Goal: Book appointment/travel/reservation

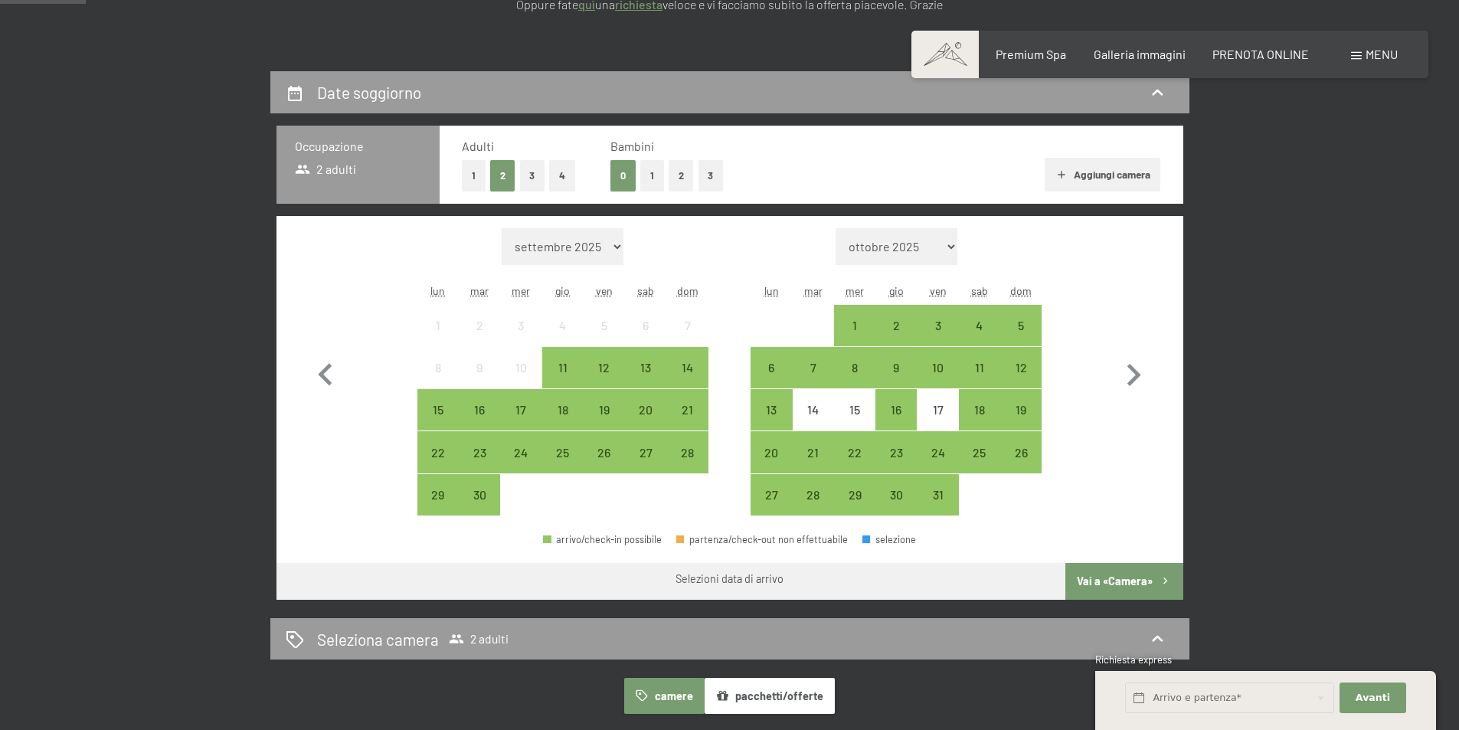
click at [646, 175] on button "1" at bounding box center [652, 175] width 24 height 31
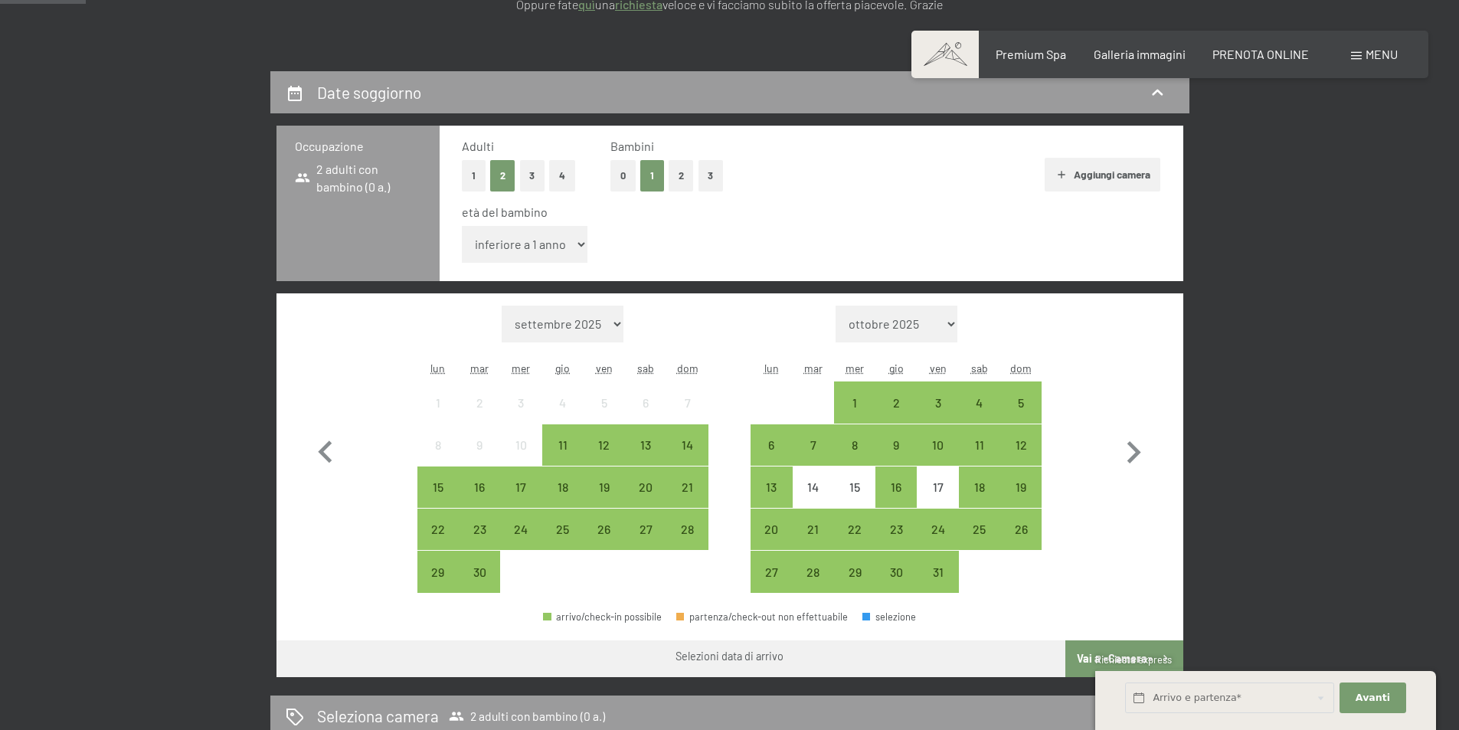
click at [584, 239] on select "inferiore a 1 anno 1 anno 2 anni 3 anni 4 anni 5 anni 6 anni 7 anni 8 anni 9 an…" at bounding box center [525, 244] width 126 height 37
select select "16"
click at [462, 226] on select "inferiore a 1 anno 1 anno 2 anni 3 anni 4 anni 5 anni 6 anni 7 anni 8 anni 9 an…" at bounding box center [525, 244] width 126 height 37
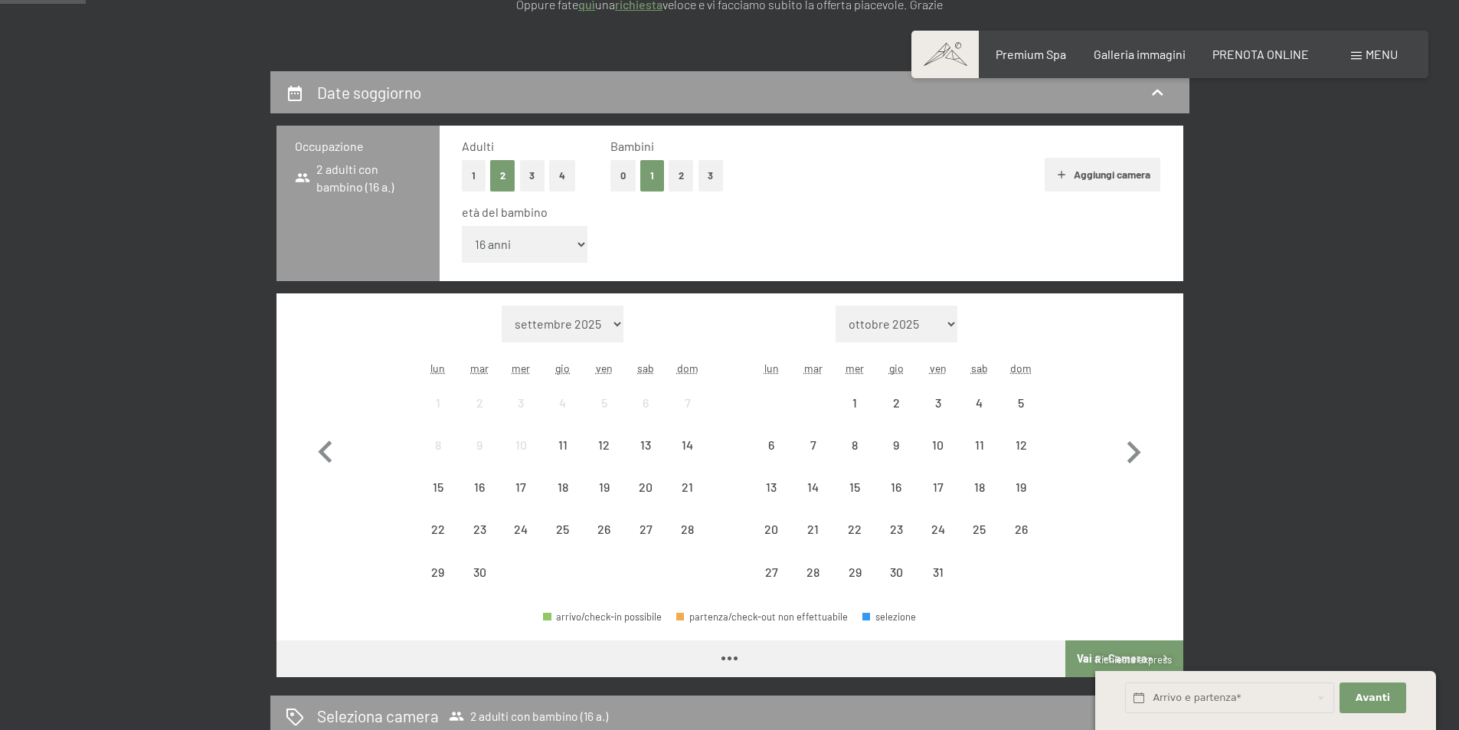
click at [752, 226] on div "età del bambino inferiore a 1 anno 1 anno 2 anni 3 anni 4 anni 5 anni 6 anni 7 …" at bounding box center [811, 236] width 699 height 65
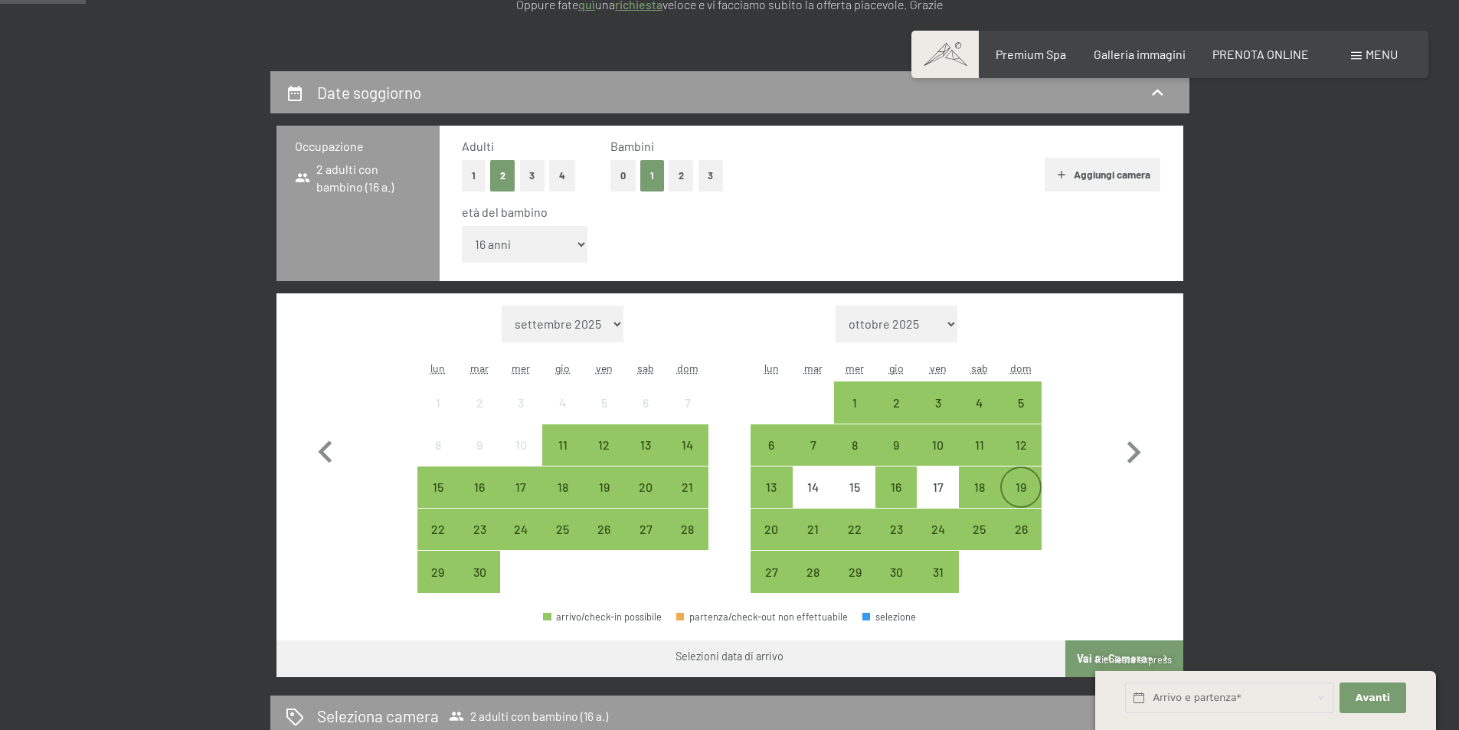
click at [1018, 487] on div "19" at bounding box center [1021, 500] width 38 height 38
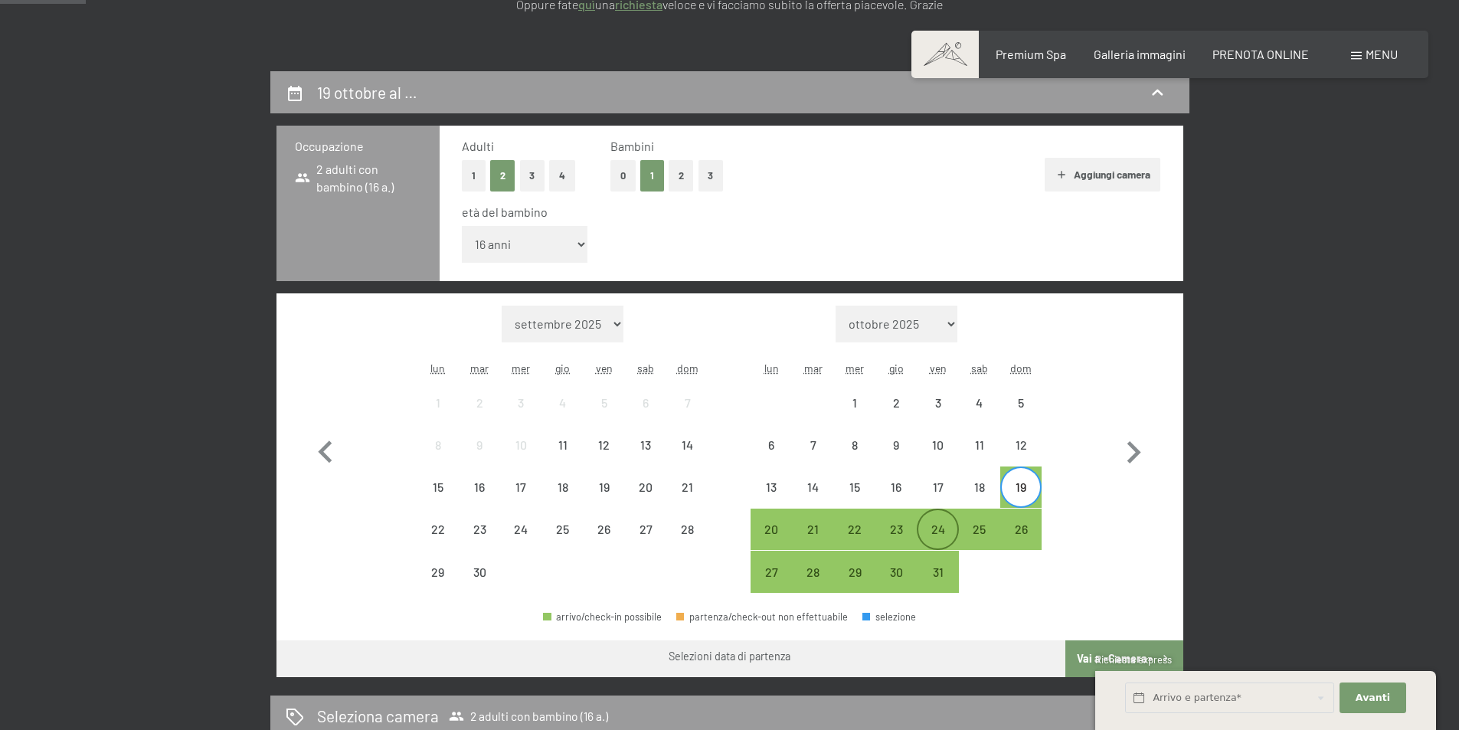
click at [940, 528] on div "24" at bounding box center [938, 542] width 38 height 38
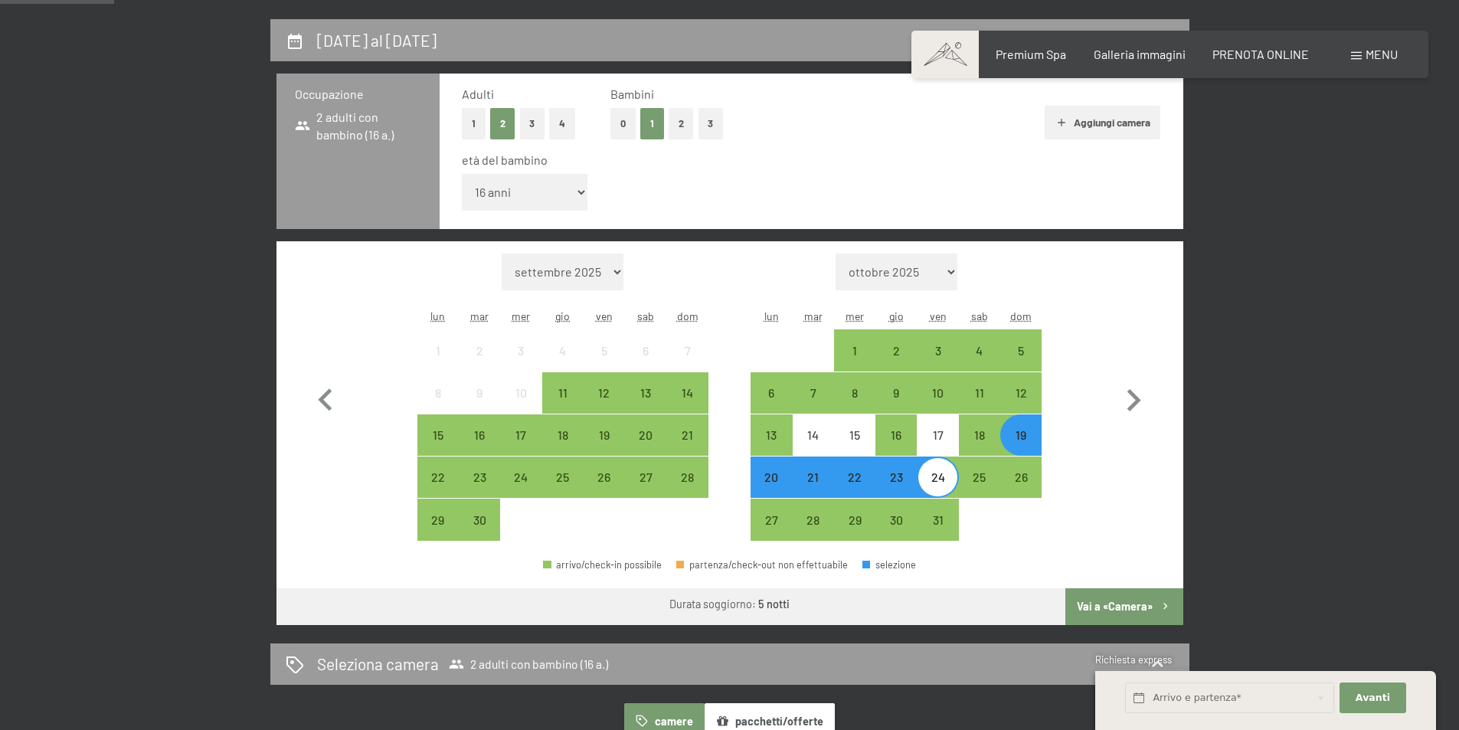
scroll to position [460, 0]
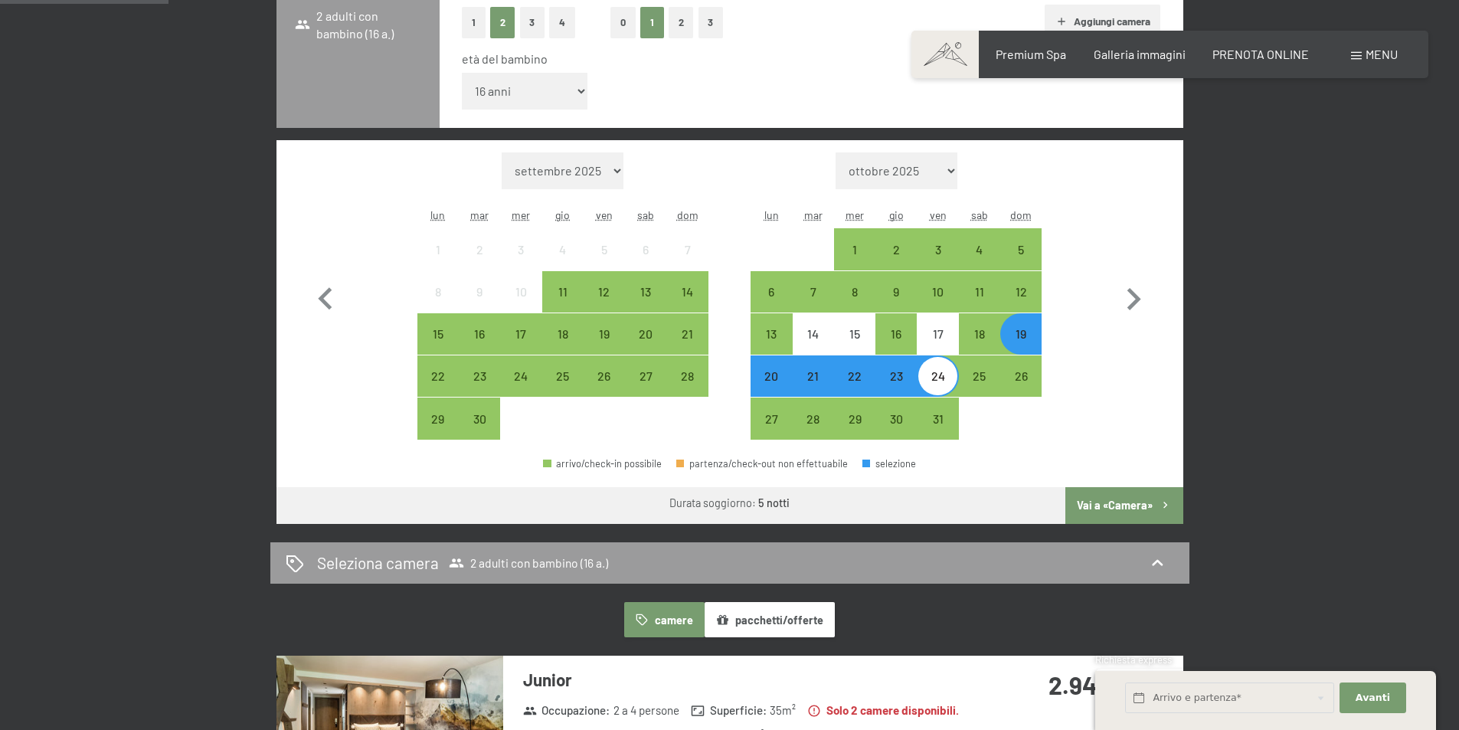
click at [1100, 503] on button "Vai a «Camera»" at bounding box center [1124, 505] width 117 height 37
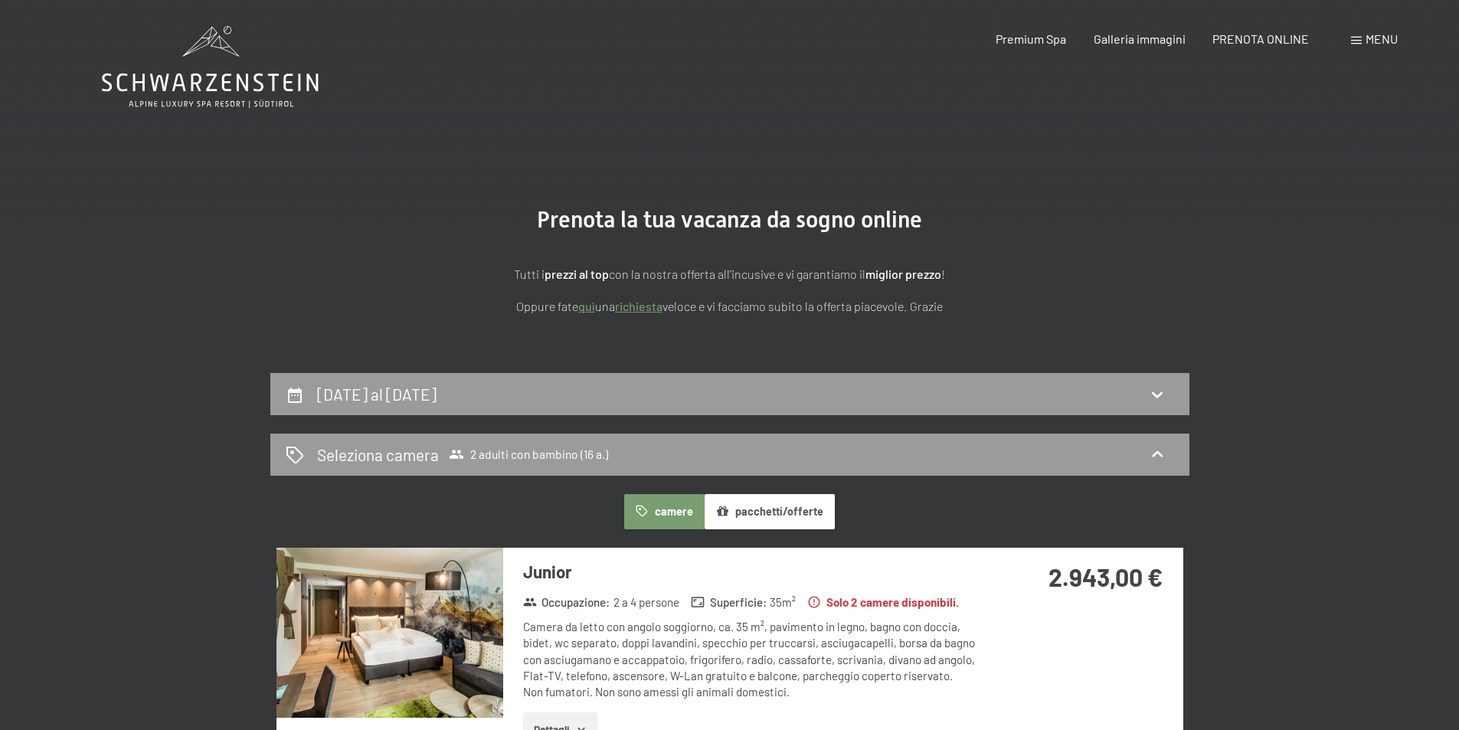
scroll to position [153, 0]
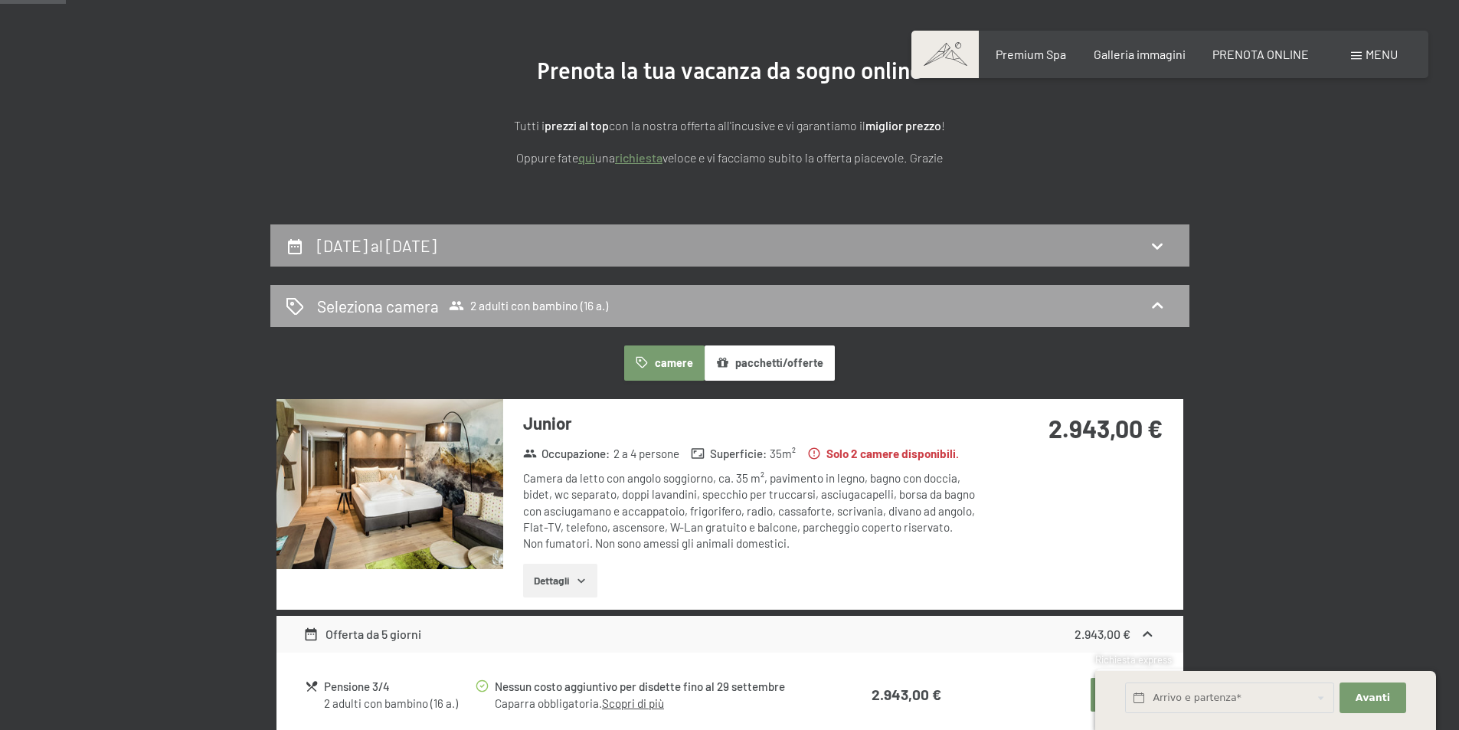
click at [1160, 297] on icon at bounding box center [1157, 305] width 18 height 18
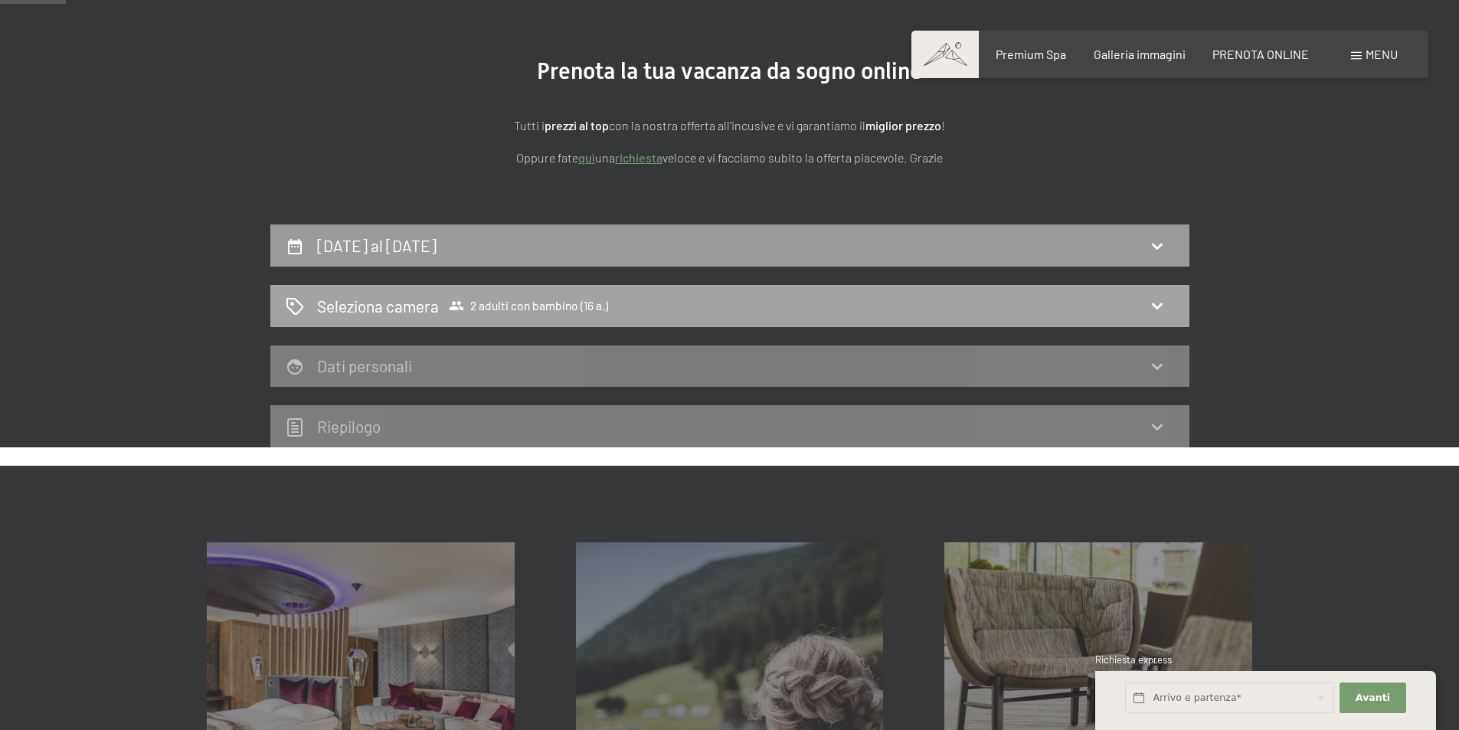
click at [1160, 297] on icon at bounding box center [1157, 305] width 18 height 18
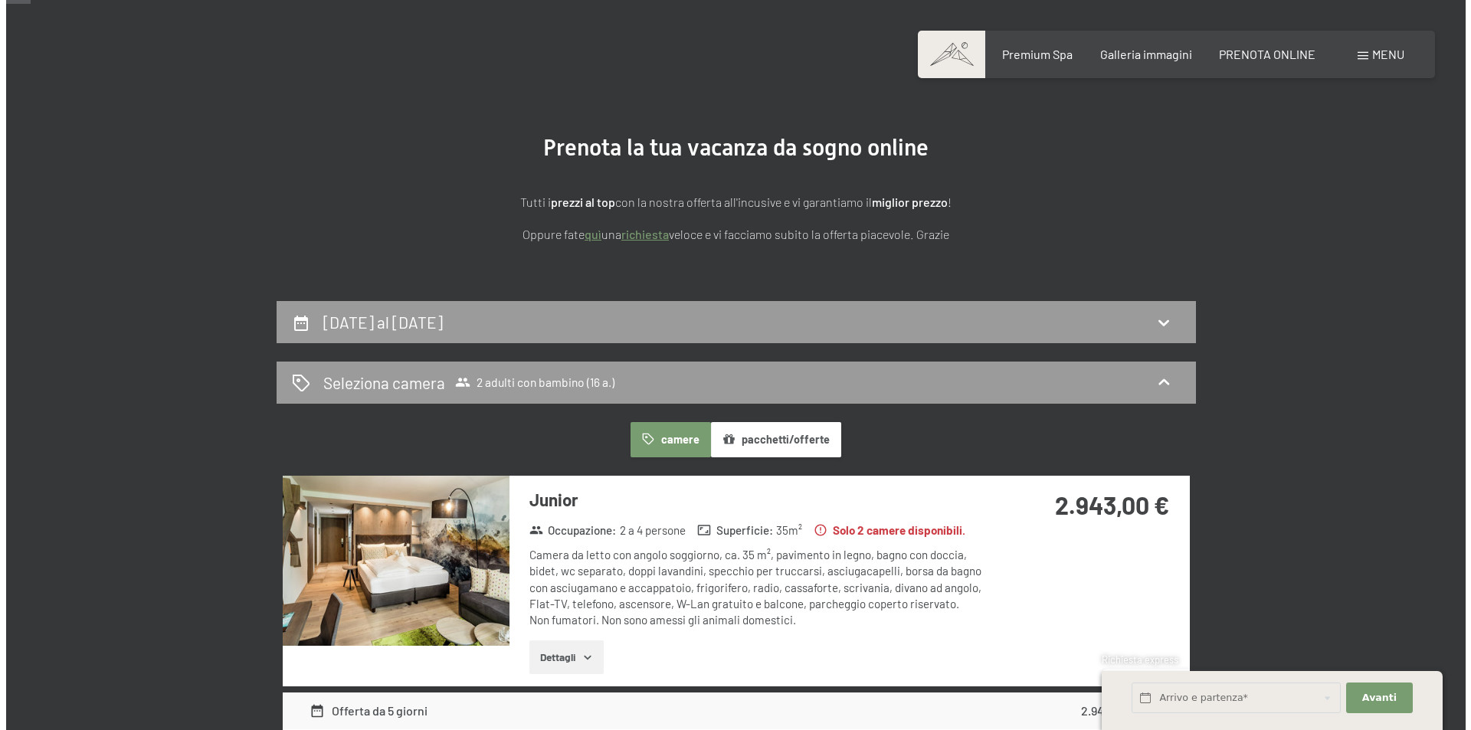
scroll to position [0, 0]
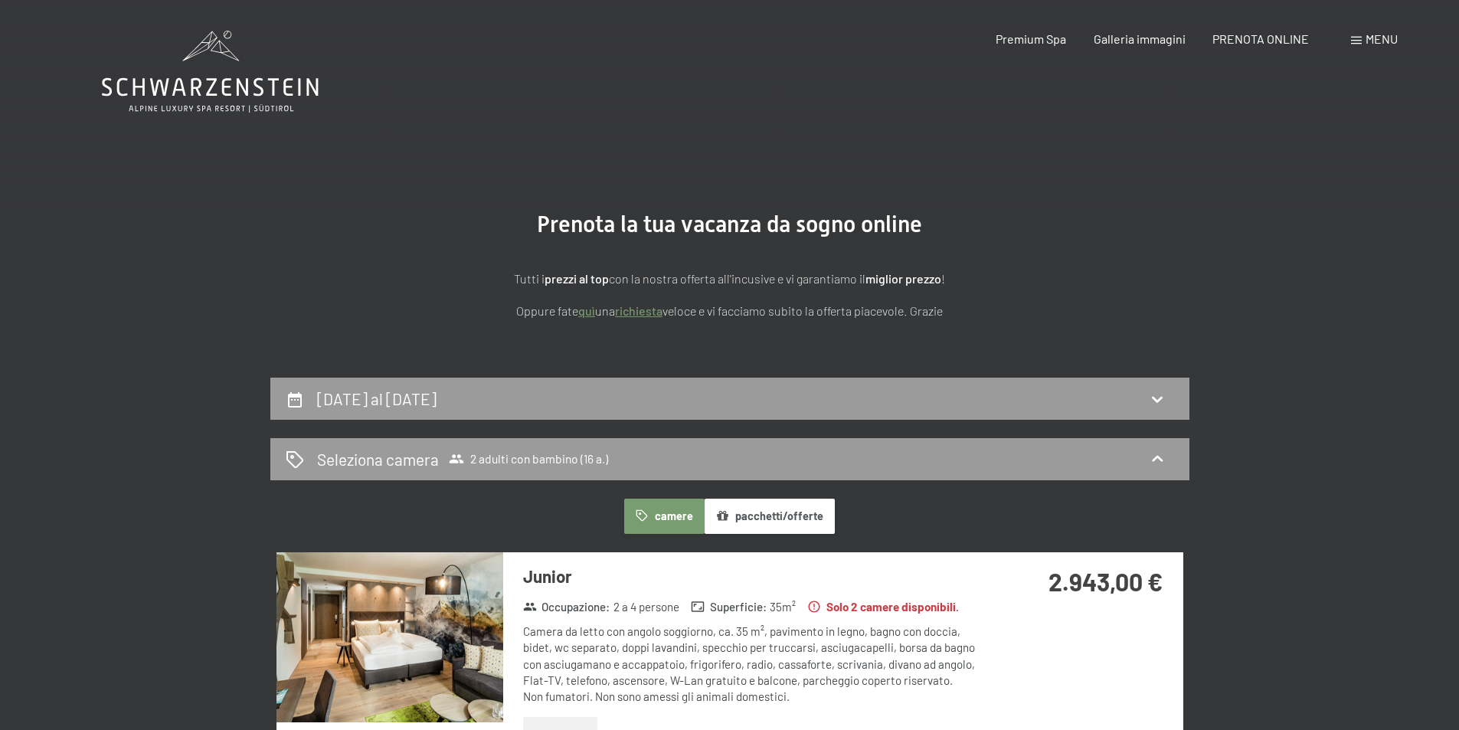
click at [1366, 39] on span "Menu" at bounding box center [1382, 38] width 32 height 15
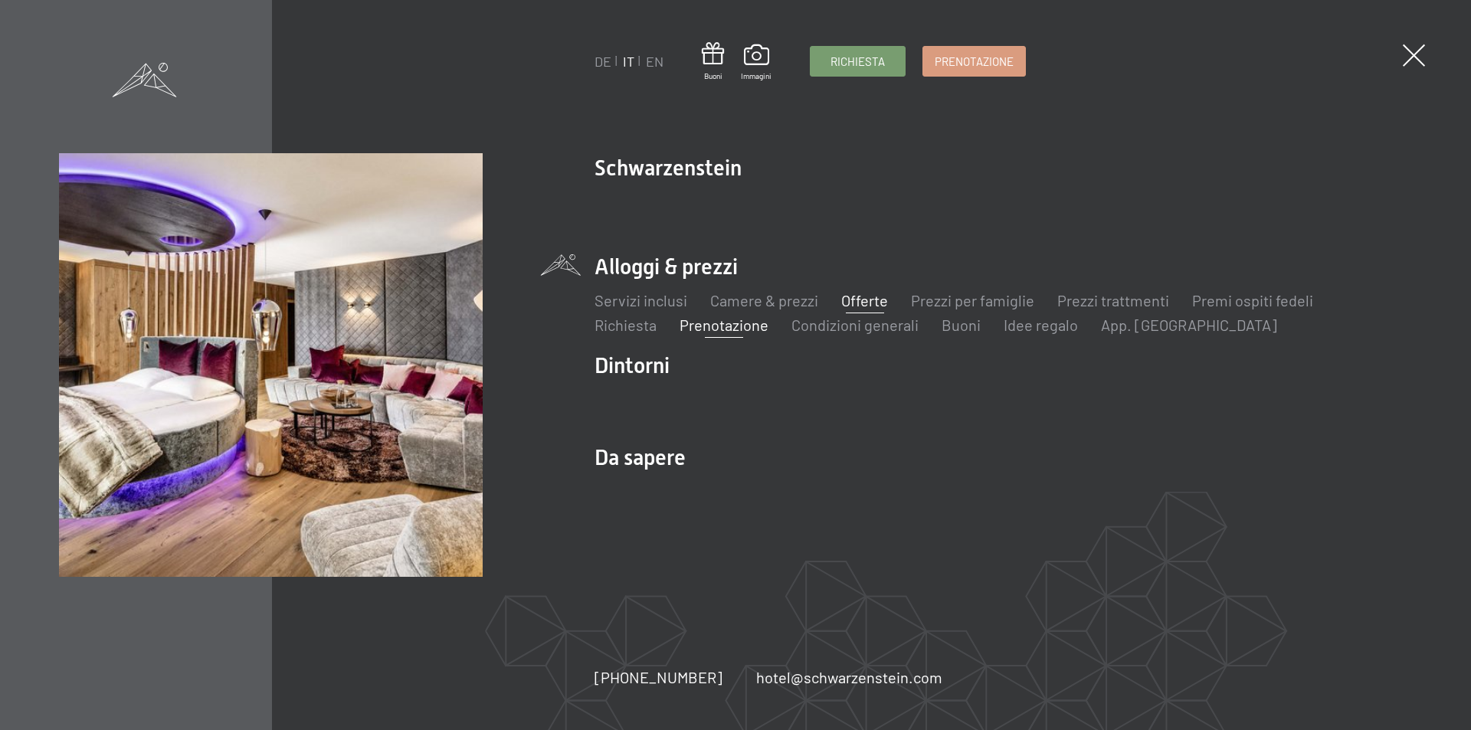
click at [871, 300] on link "Offerte" at bounding box center [864, 300] width 47 height 18
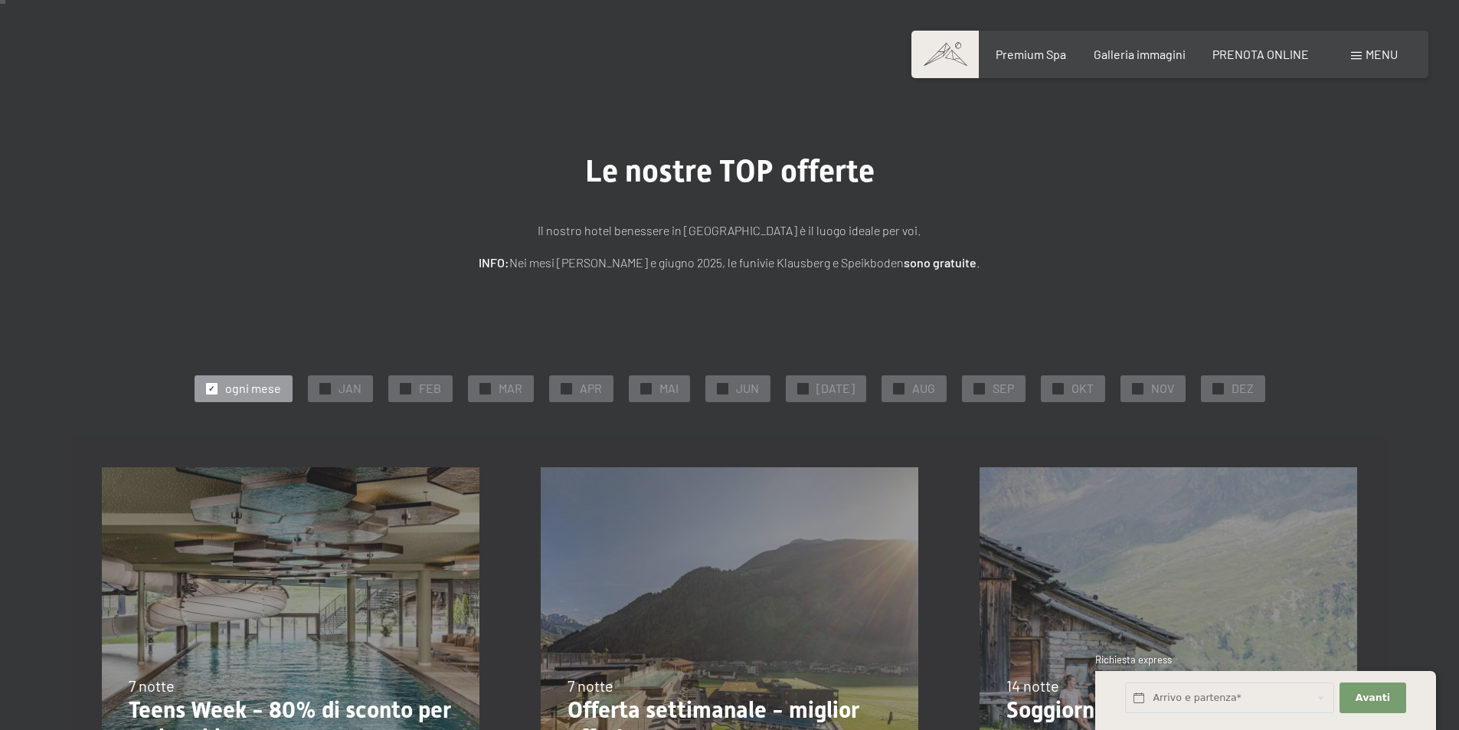
scroll to position [230, 0]
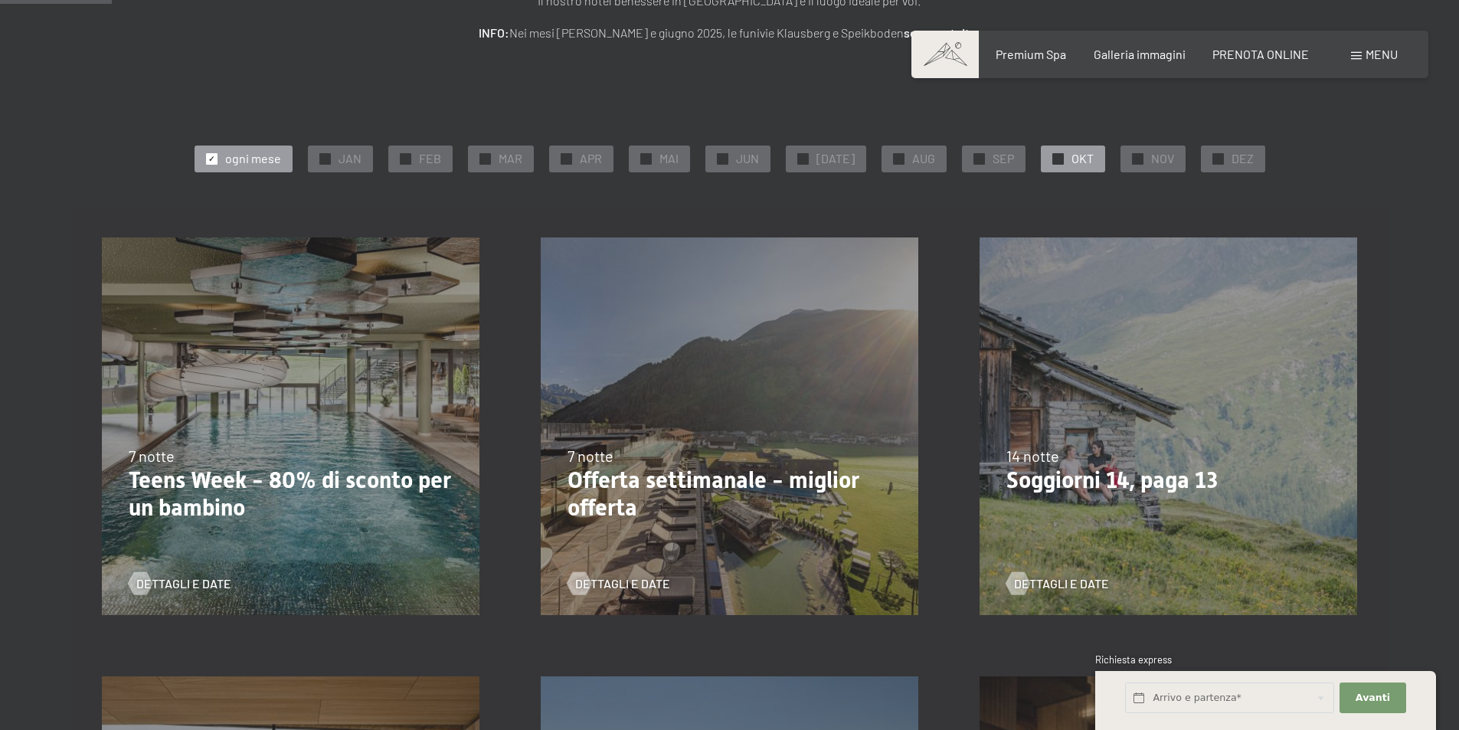
click at [1051, 165] on div "✓ OKT" at bounding box center [1073, 159] width 64 height 26
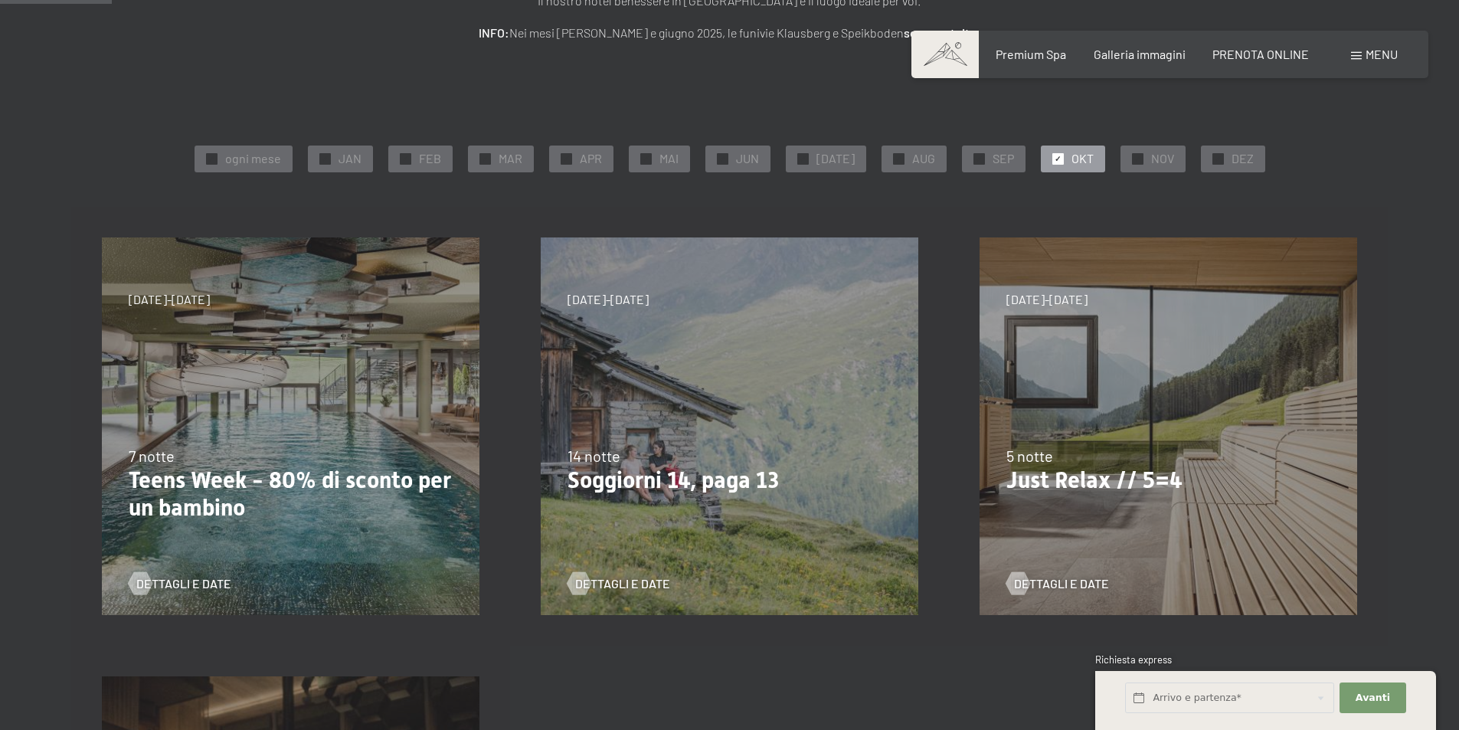
click at [1055, 159] on span "✓" at bounding box center [1058, 158] width 6 height 11
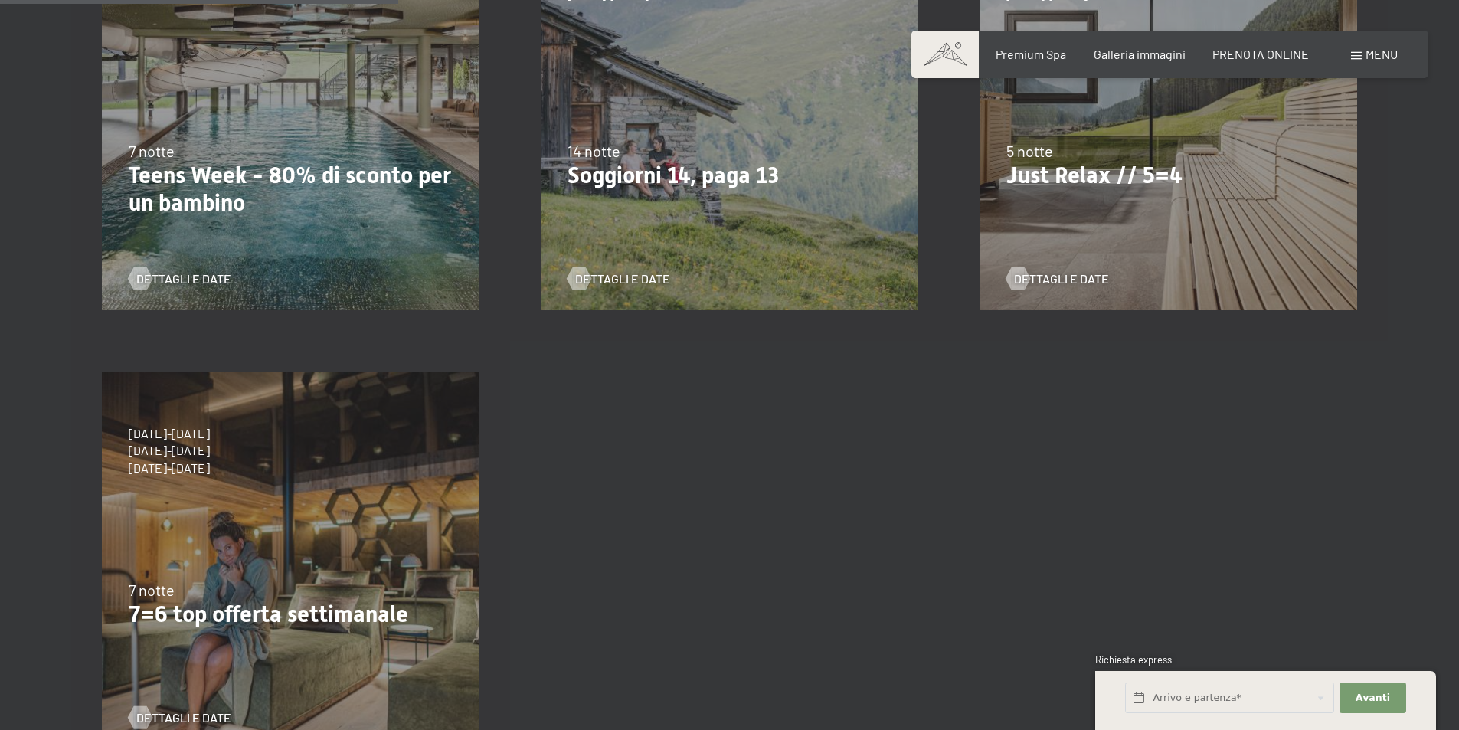
scroll to position [460, 0]
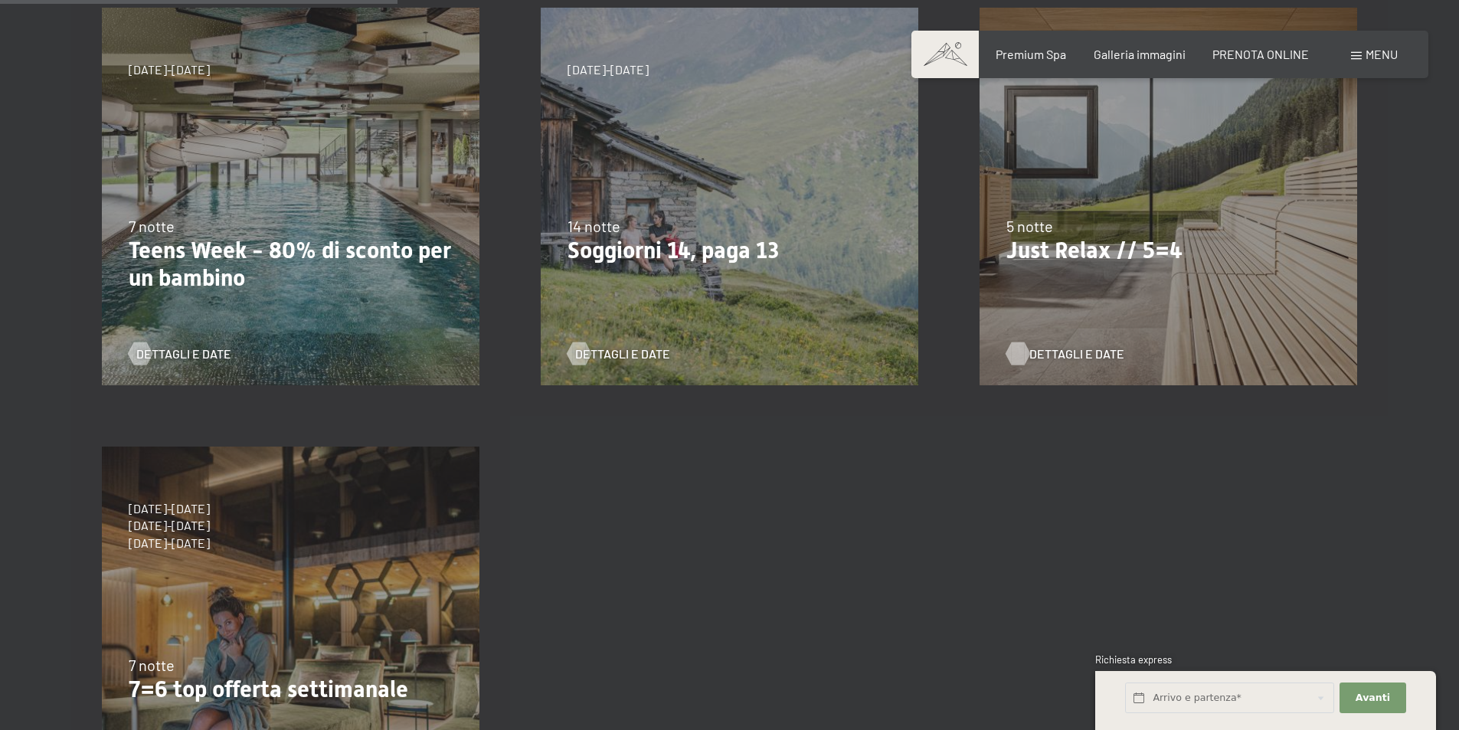
click at [1056, 348] on span "Dettagli e Date" at bounding box center [1077, 354] width 95 height 17
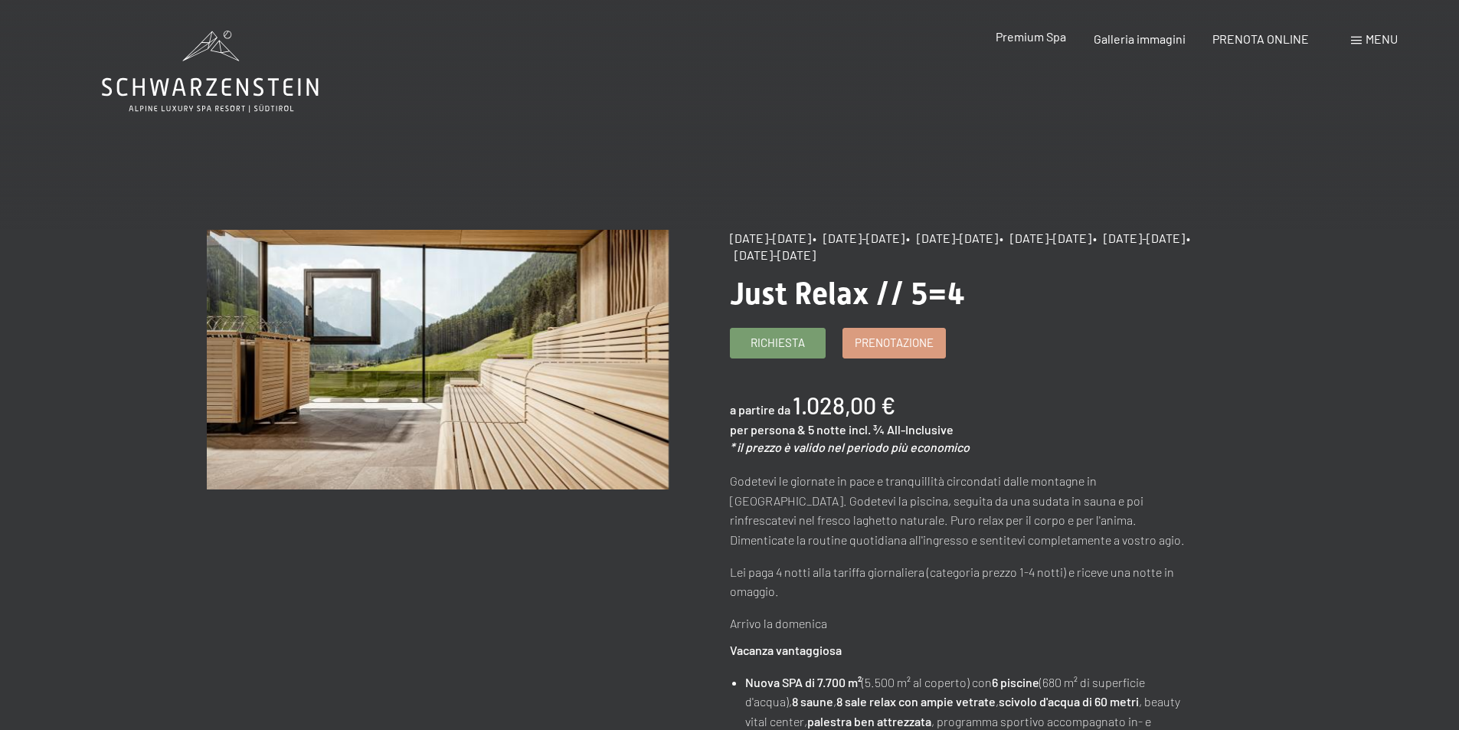
click at [1014, 43] on span "Premium Spa" at bounding box center [1031, 36] width 70 height 15
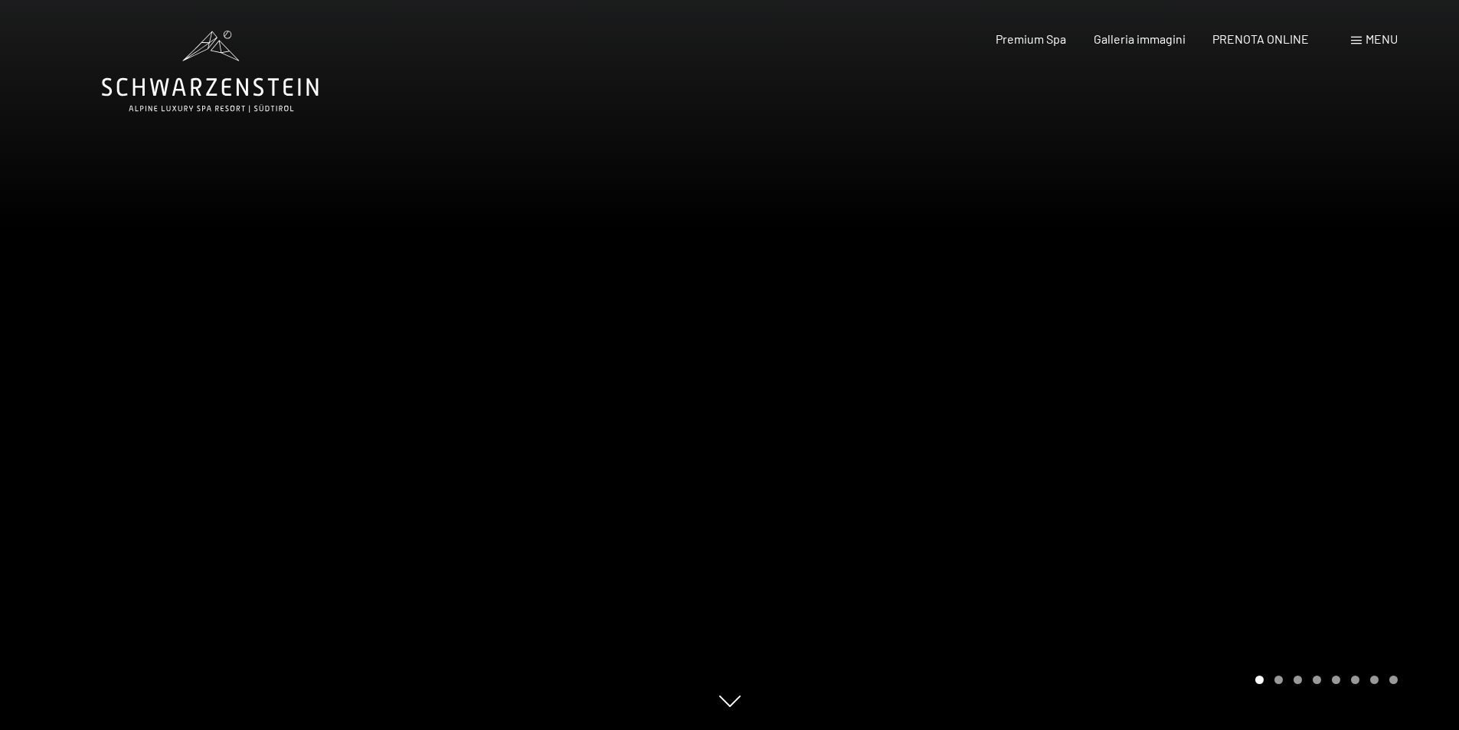
click at [957, 382] on div at bounding box center [1095, 365] width 730 height 730
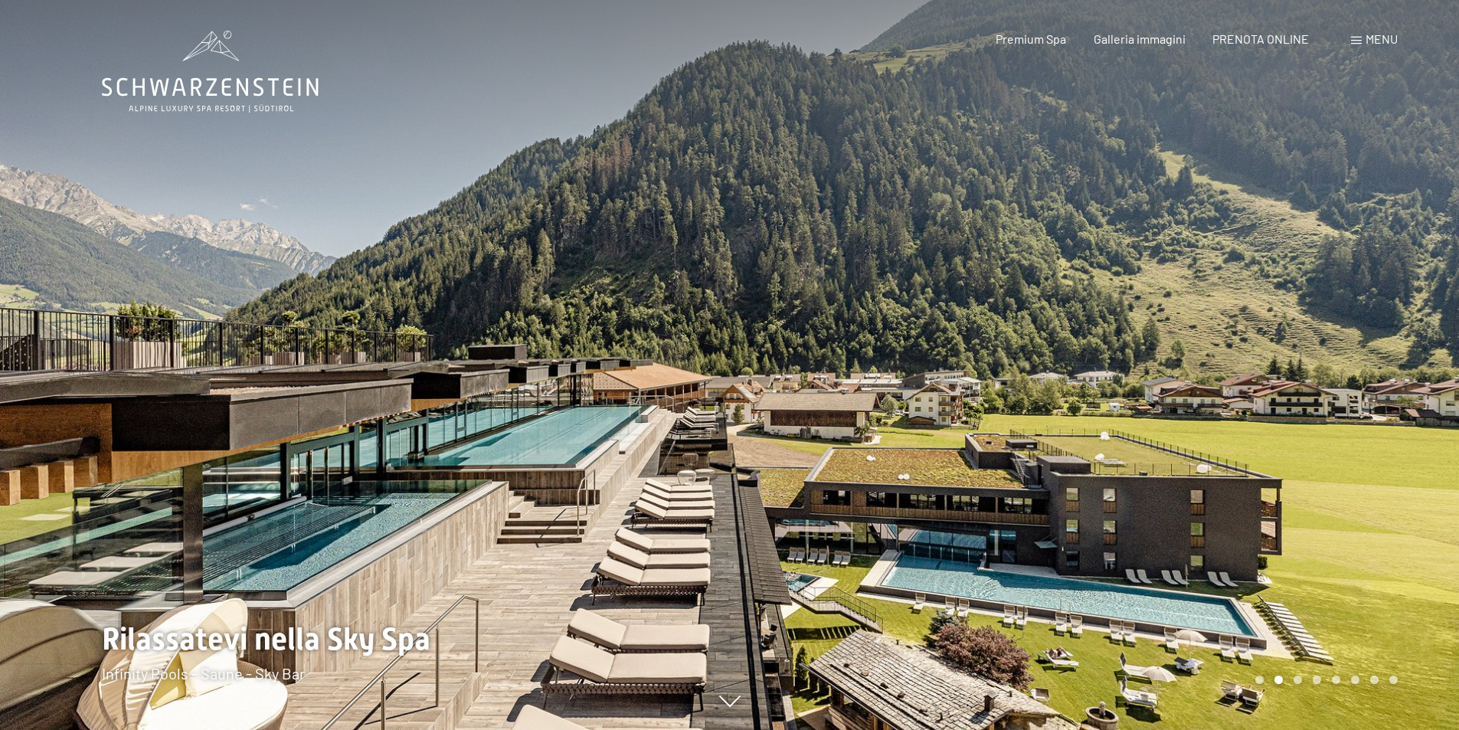
click at [850, 353] on div at bounding box center [1095, 365] width 730 height 730
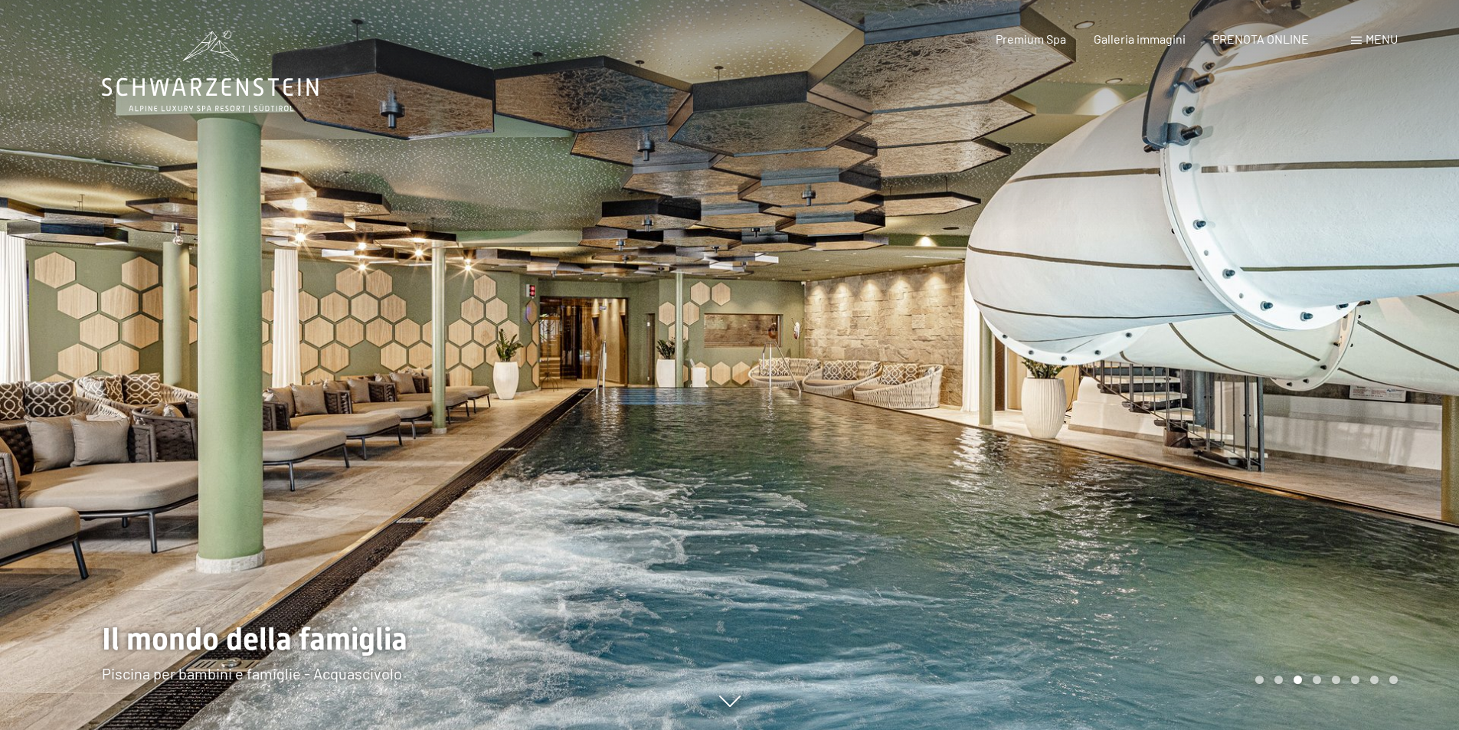
click at [1016, 332] on div at bounding box center [1095, 365] width 730 height 730
